Goal: Find specific page/section: Find specific page/section

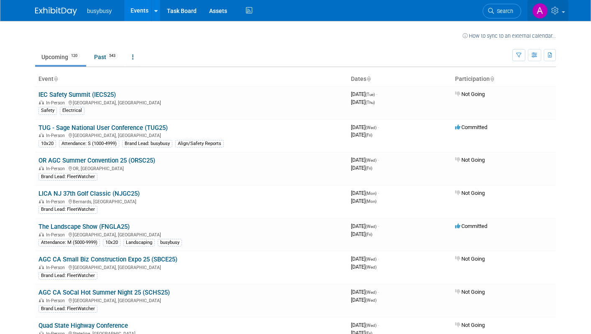
click at [535, 12] on img at bounding box center [540, 11] width 16 height 16
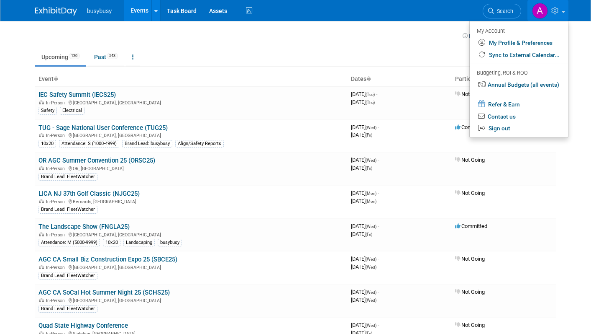
click at [330, 64] on ul "Upcoming 120 Past 543 All Events 663 Past and Upcoming Grouped Annually Events …" at bounding box center [274, 57] width 478 height 19
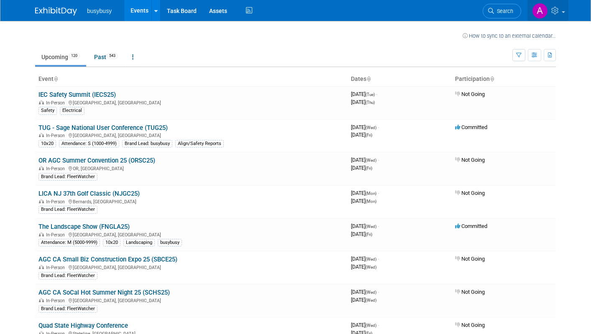
click at [557, 11] on icon at bounding box center [557, 11] width 10 height 8
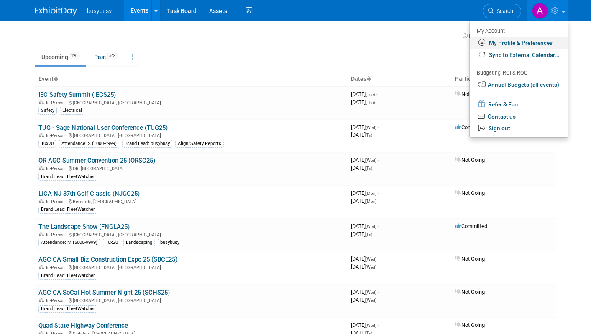
click at [518, 43] on link "My Profile & Preferences" at bounding box center [519, 43] width 98 height 12
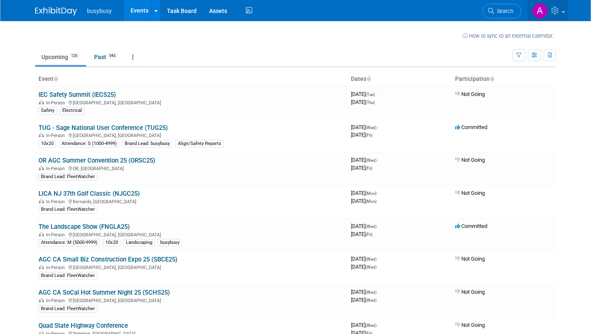
click at [557, 13] on icon at bounding box center [557, 11] width 10 height 8
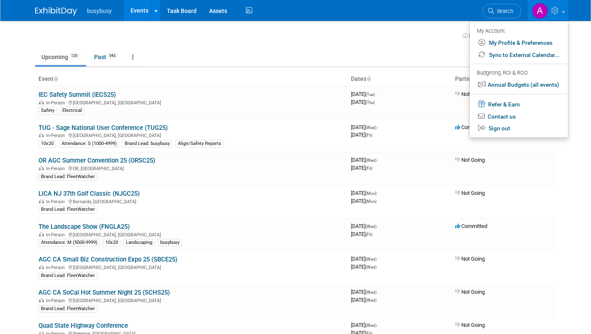
click at [557, 13] on icon at bounding box center [557, 11] width 10 height 8
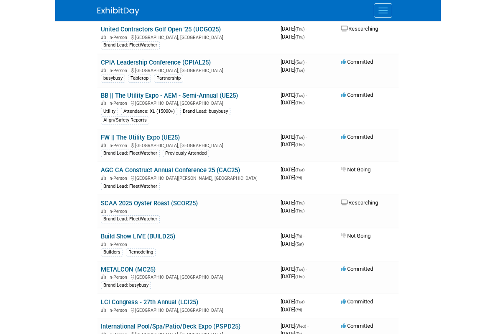
scroll to position [1156, 0]
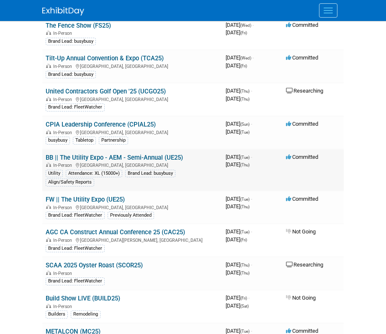
click at [109, 161] on link "BB || The Utility Expo - AEM - Semi-Annual (UE25)" at bounding box center [114, 158] width 137 height 8
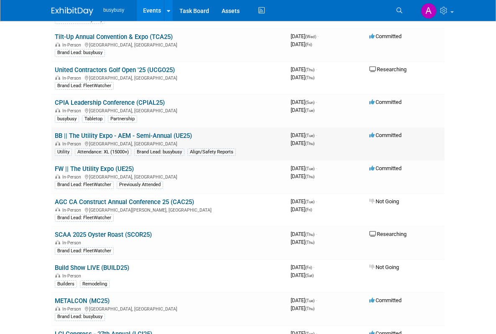
scroll to position [1162, 0]
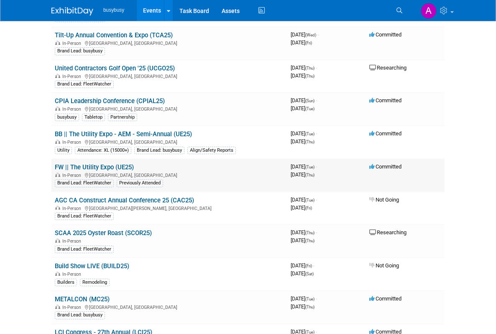
click at [82, 167] on link "FW || The Utility Expo (UE25)" at bounding box center [94, 167] width 79 height 8
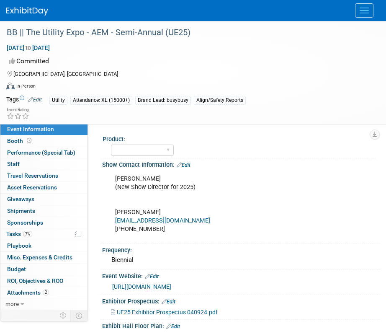
select select "Member"
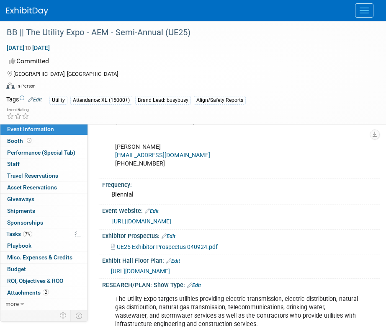
scroll to position [68, 0]
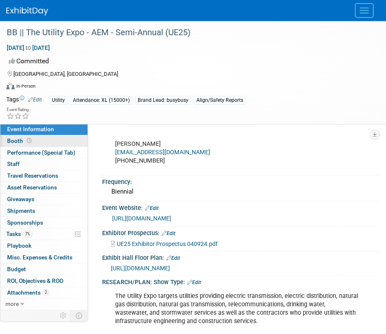
click at [16, 142] on span "Booth" at bounding box center [20, 140] width 26 height 7
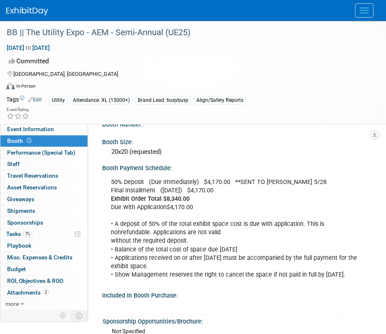
scroll to position [237, 0]
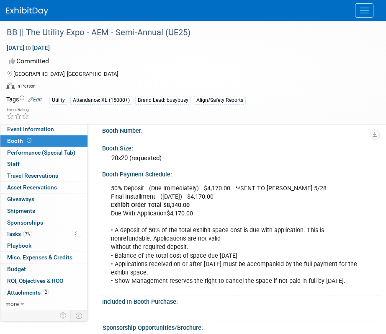
drag, startPoint x: 178, startPoint y: 160, endPoint x: 101, endPoint y: 159, distance: 77.0
click at [101, 159] on div "Booth Size: 20x20 (requested)" at bounding box center [238, 155] width 281 height 26
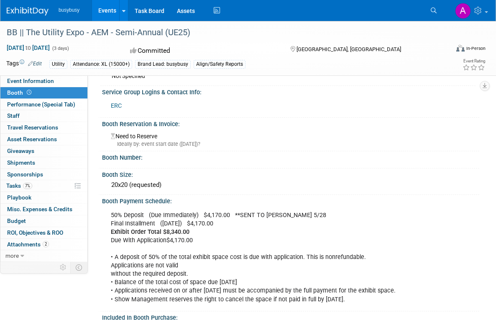
scroll to position [131, 0]
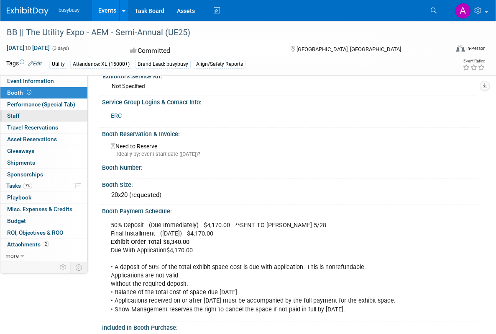
click at [15, 113] on span "Staff 0" at bounding box center [13, 115] width 13 height 7
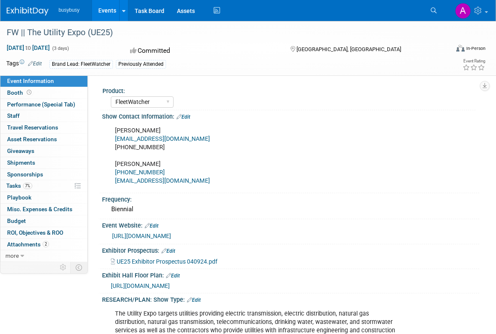
select select "FleetWatcher"
select select "Member"
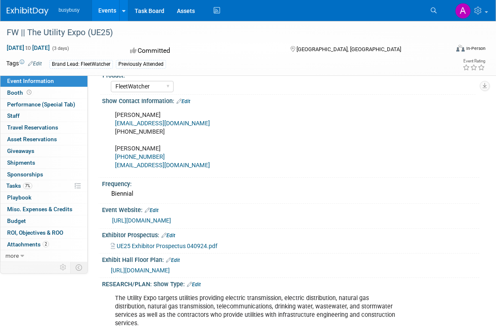
scroll to position [29, 0]
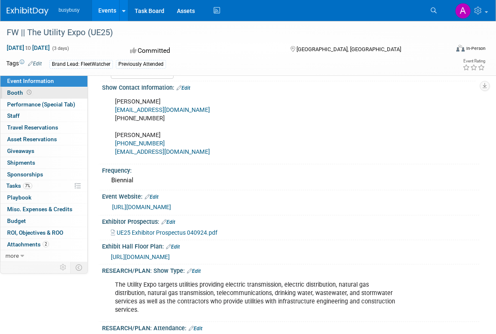
click at [16, 92] on span "Booth" at bounding box center [20, 92] width 26 height 7
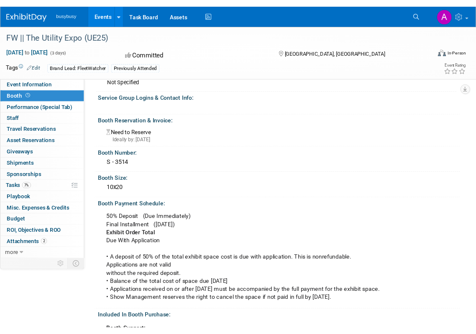
scroll to position [48, 0]
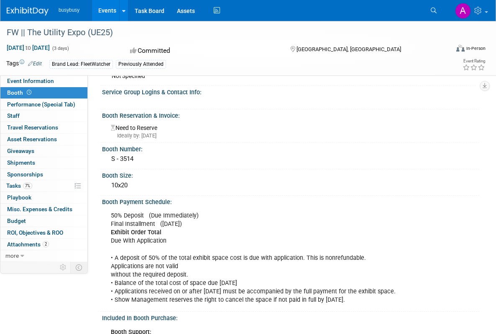
drag, startPoint x: 143, startPoint y: 158, endPoint x: 97, endPoint y: 158, distance: 45.6
click at [97, 158] on div "Product: AlignOps BusyBusy FleetWatcher SafetyReports ToolWatch Show Contact In…" at bounding box center [284, 120] width 392 height 186
click at [124, 161] on div "S - 3514" at bounding box center [290, 158] width 365 height 13
drag, startPoint x: 142, startPoint y: 161, endPoint x: 104, endPoint y: 161, distance: 38.1
click at [104, 161] on div "S - 3514" at bounding box center [291, 159] width 378 height 14
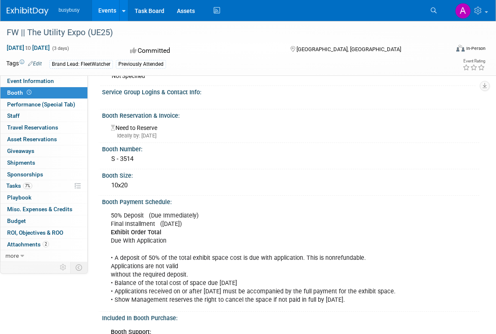
copy div "S - 3514"
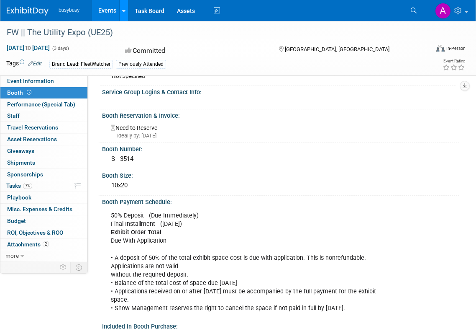
click at [122, 12] on icon at bounding box center [123, 10] width 3 height 5
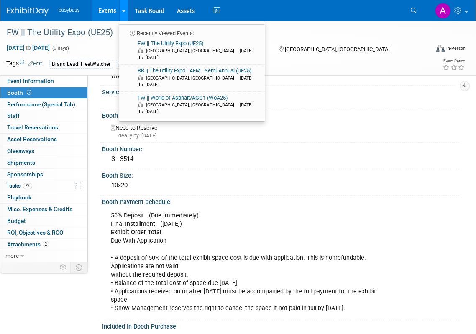
click at [122, 12] on icon at bounding box center [123, 10] width 3 height 5
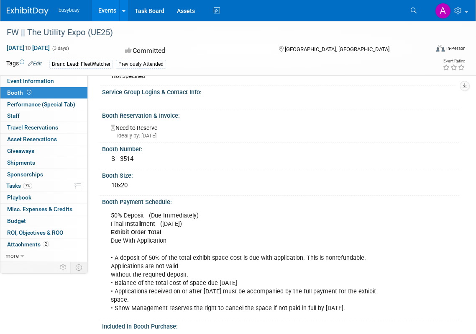
click at [109, 10] on link "Events" at bounding box center [107, 10] width 31 height 21
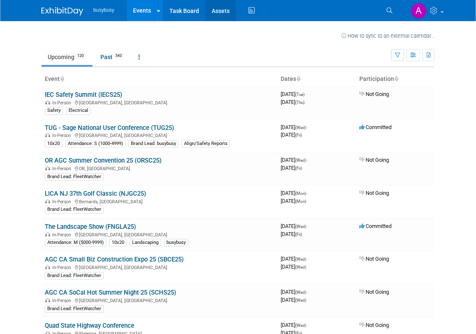
click at [219, 13] on link "Assets" at bounding box center [220, 10] width 31 height 21
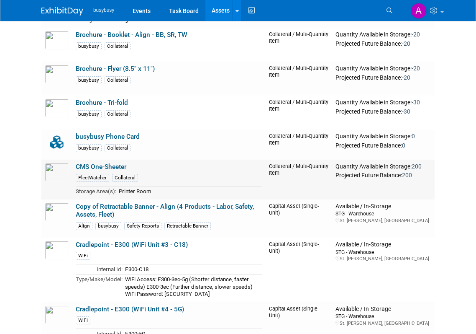
scroll to position [159, 0]
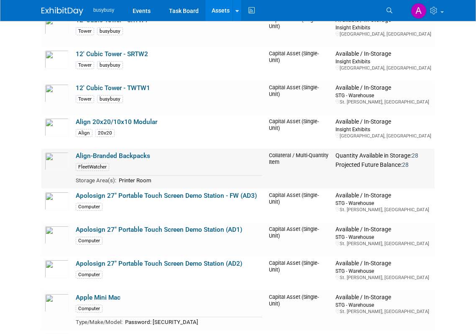
click at [101, 165] on div "FleetWatcher" at bounding box center [92, 167] width 33 height 8
click at [104, 167] on div "FleetWatcher" at bounding box center [92, 167] width 33 height 8
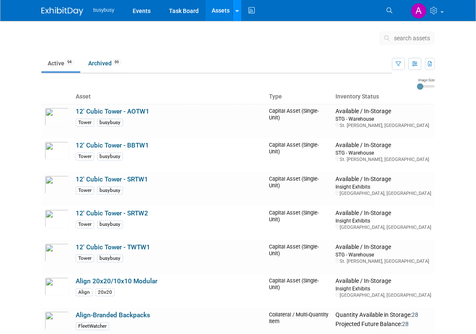
click at [237, 15] on link at bounding box center [237, 10] width 9 height 21
click at [252, 29] on link "Search Assets" at bounding box center [269, 30] width 72 height 12
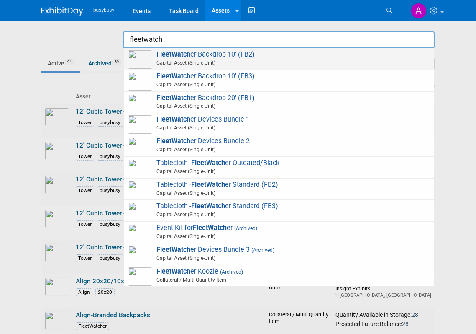
click at [193, 62] on span "Capital Asset (Single-Unit)" at bounding box center [280, 63] width 299 height 8
type input "FleetWatcher Backdrop 10&#39; (FB2)"
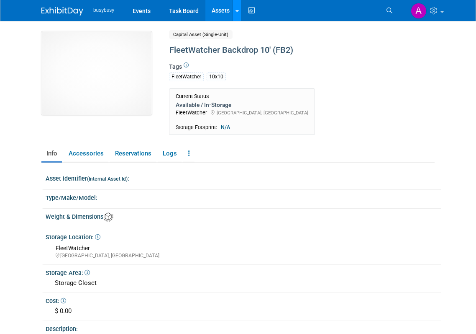
click at [238, 13] on div at bounding box center [237, 10] width 3 height 8
click at [239, 13] on link at bounding box center [237, 10] width 9 height 21
click at [226, 13] on link "Assets" at bounding box center [220, 10] width 31 height 21
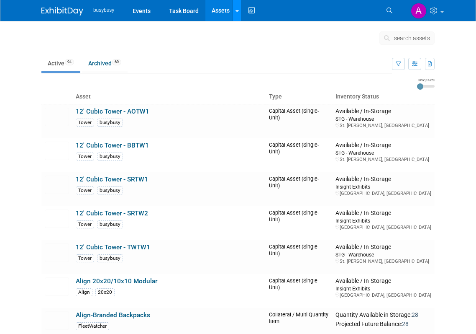
click at [236, 9] on icon at bounding box center [237, 10] width 3 height 5
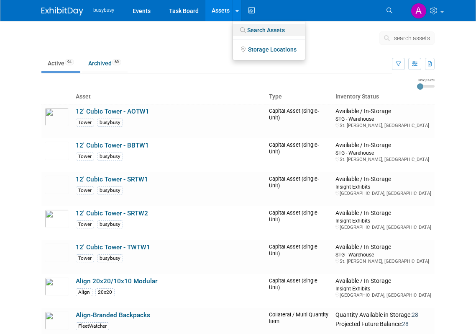
click at [252, 31] on link "Search Assets" at bounding box center [269, 30] width 72 height 12
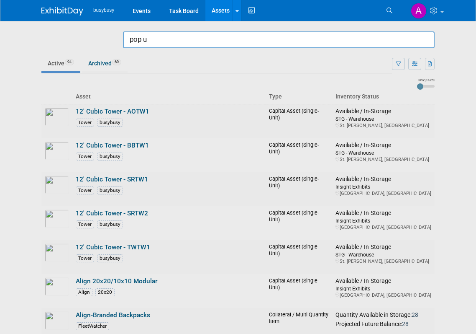
type input "pop up"
